Goal: Find specific page/section: Find specific page/section

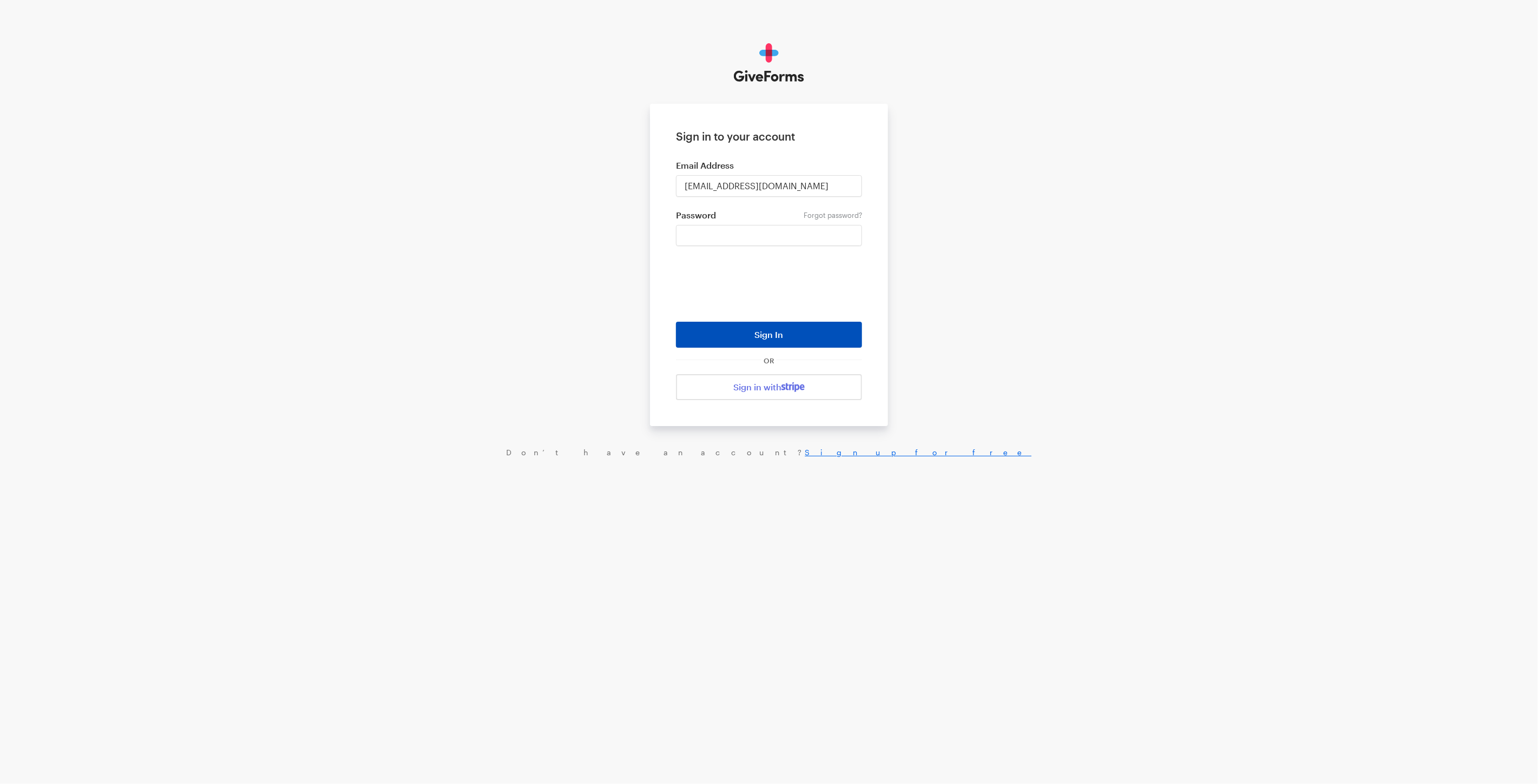
click at [729, 336] on button "Sign In" at bounding box center [769, 335] width 186 height 26
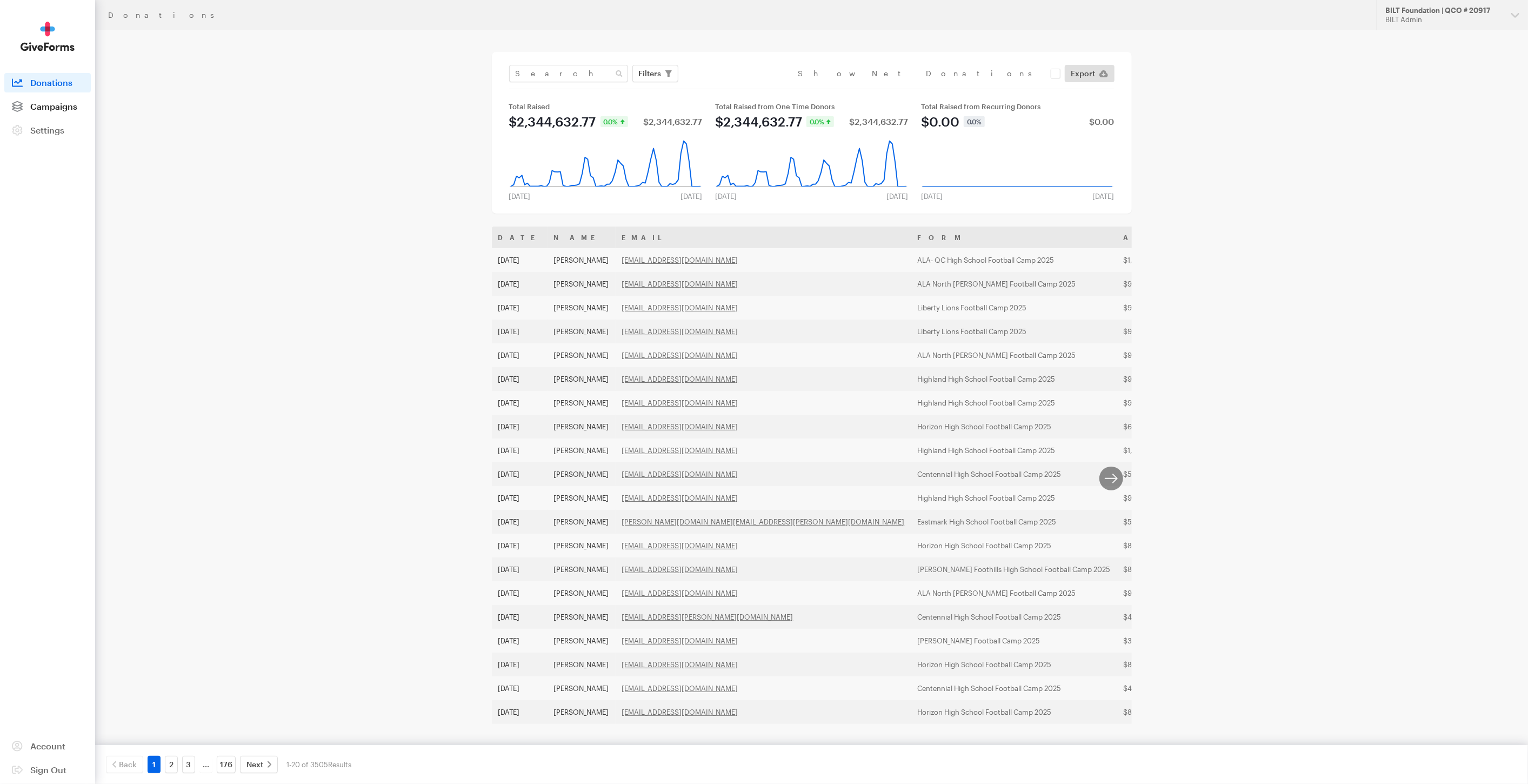
click at [32, 101] on link "Campaigns" at bounding box center [47, 106] width 86 height 20
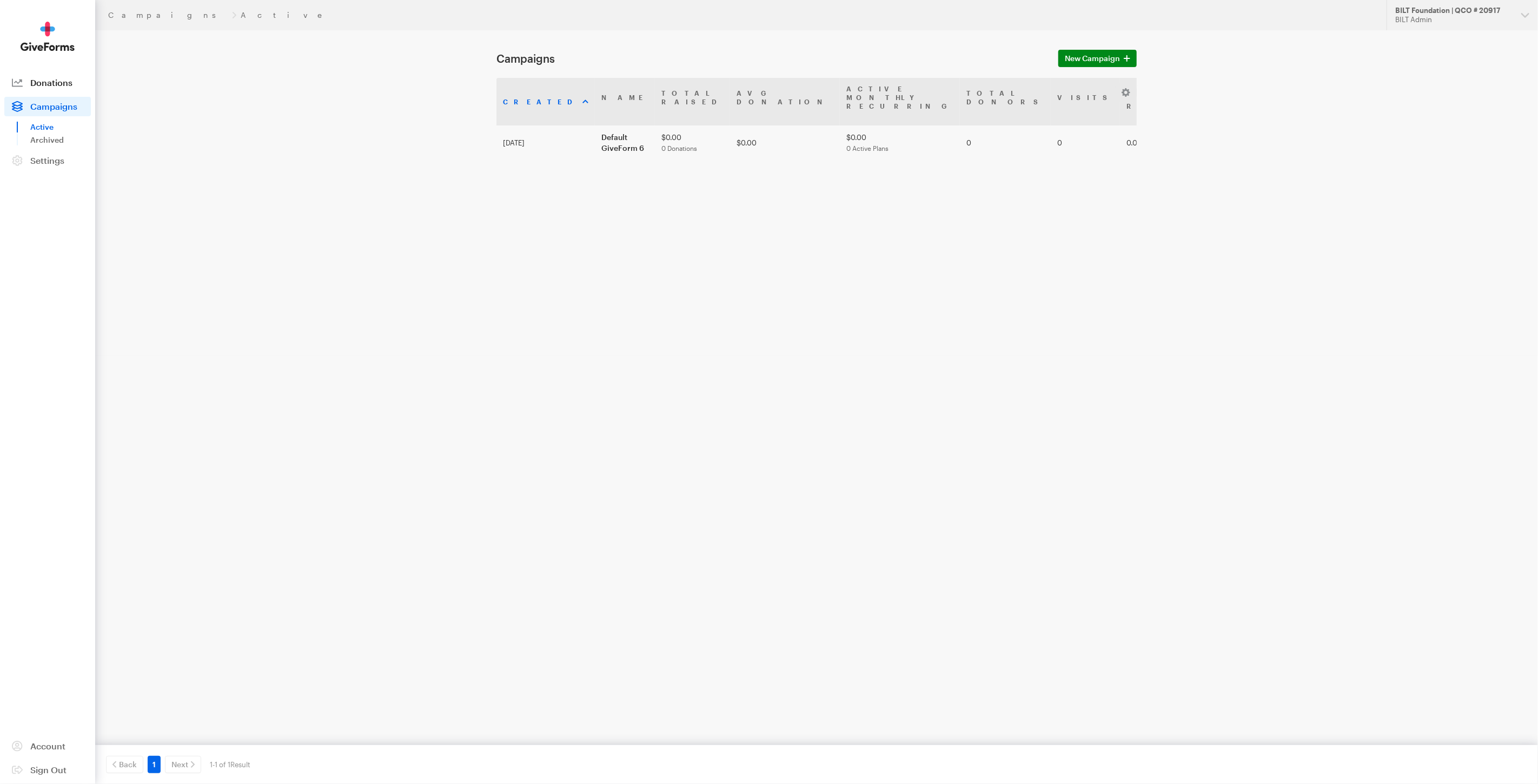
click at [49, 87] on span "Donations" at bounding box center [51, 82] width 42 height 10
